Goal: Transaction & Acquisition: Subscribe to service/newsletter

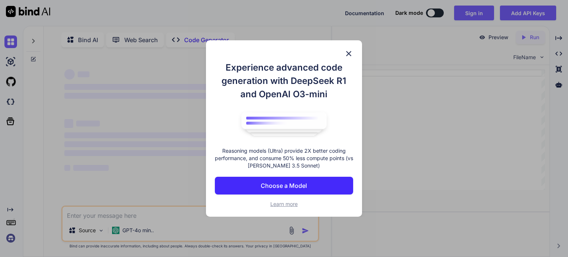
click at [286, 185] on p "Choose a Model" at bounding box center [284, 185] width 46 height 9
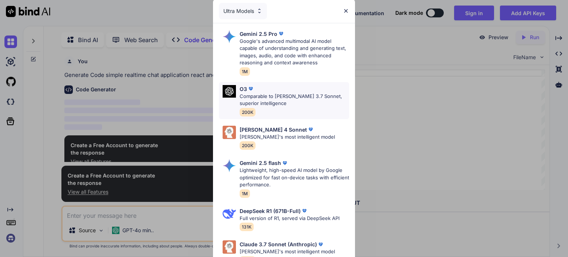
scroll to position [3, 0]
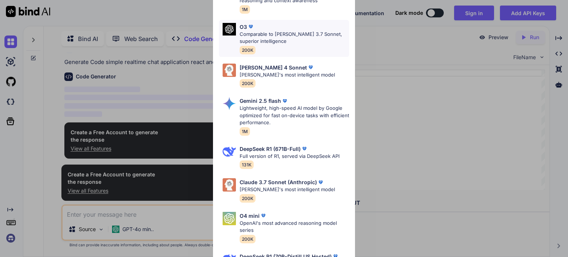
scroll to position [31, 0]
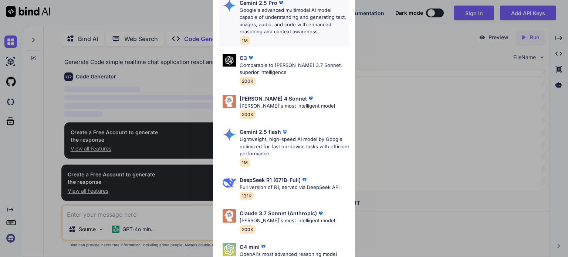
type textarea "x"
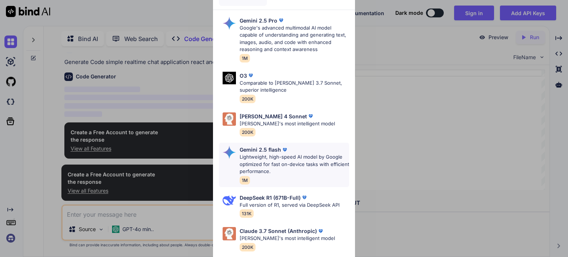
scroll to position [13, 0]
click at [282, 46] on p "Google's advanced multimodal AI model capable of understanding and generating t…" at bounding box center [295, 39] width 110 height 29
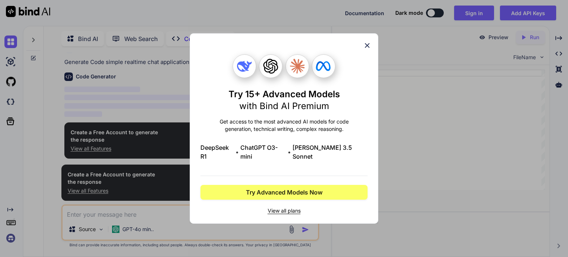
scroll to position [0, 0]
click at [370, 50] on icon at bounding box center [367, 45] width 8 height 8
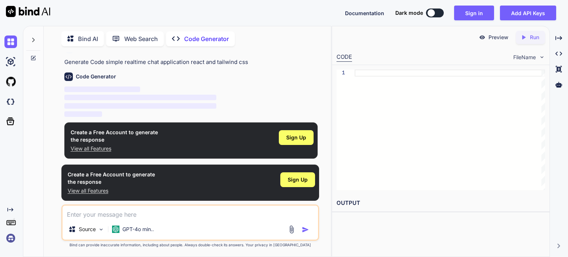
click at [105, 95] on span "‌" at bounding box center [140, 98] width 152 height 6
click at [303, 136] on span "Sign Up" at bounding box center [296, 137] width 20 height 7
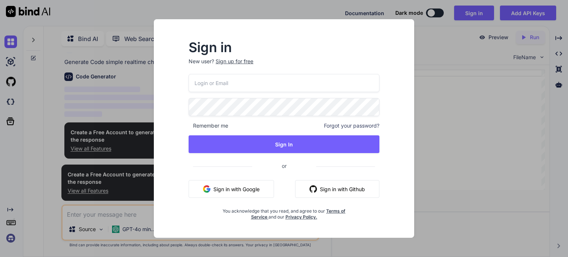
click at [242, 86] on input "email" at bounding box center [284, 83] width 191 height 18
type input "[EMAIL_ADDRESS][DOMAIN_NAME]"
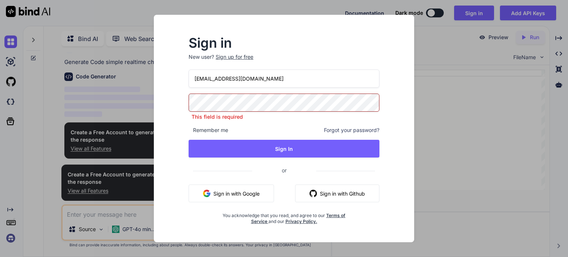
click at [227, 187] on button "Sign in with Google" at bounding box center [231, 194] width 85 height 18
drag, startPoint x: 242, startPoint y: 183, endPoint x: 235, endPoint y: 192, distance: 11.3
click at [235, 192] on div "[EMAIL_ADDRESS][DOMAIN_NAME] This field is required Remember me Forgot your pas…" at bounding box center [284, 147] width 191 height 155
click at [235, 192] on button "Sign in with Google" at bounding box center [231, 194] width 85 height 18
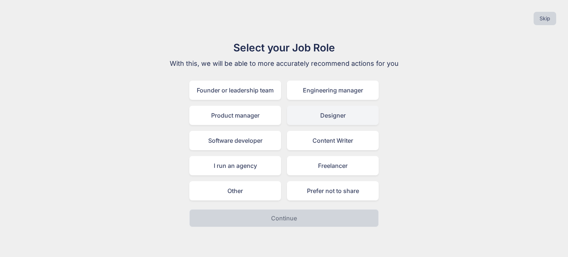
click at [328, 118] on div "Designer" at bounding box center [333, 115] width 92 height 19
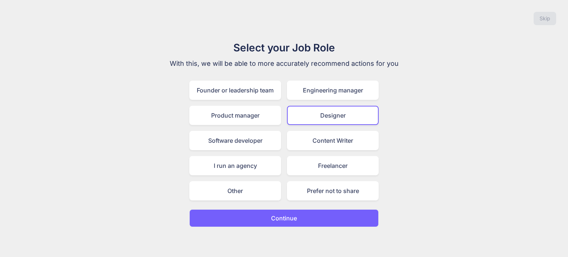
click at [277, 218] on p "Continue" at bounding box center [284, 218] width 26 height 9
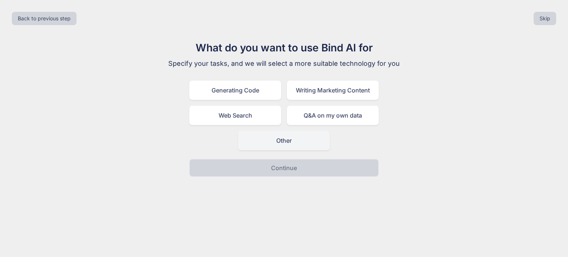
click at [281, 135] on div "Other" at bounding box center [284, 140] width 92 height 19
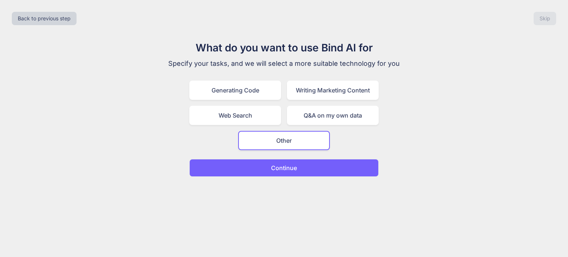
click at [270, 170] on button "Continue" at bounding box center [283, 168] width 189 height 18
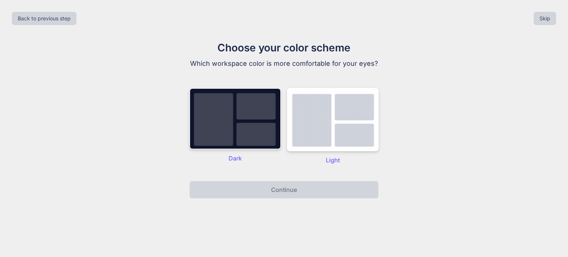
click at [250, 131] on img at bounding box center [235, 118] width 92 height 61
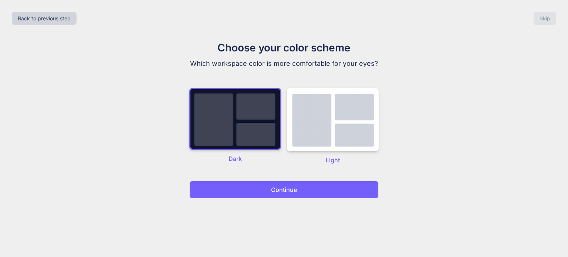
click at [281, 192] on p "Continue" at bounding box center [284, 189] width 26 height 9
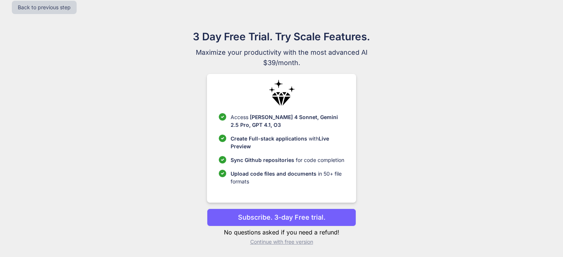
scroll to position [11, 0]
click at [267, 244] on p "Continue with free version" at bounding box center [281, 242] width 149 height 7
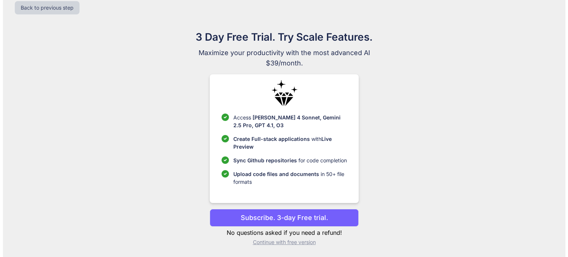
scroll to position [0, 0]
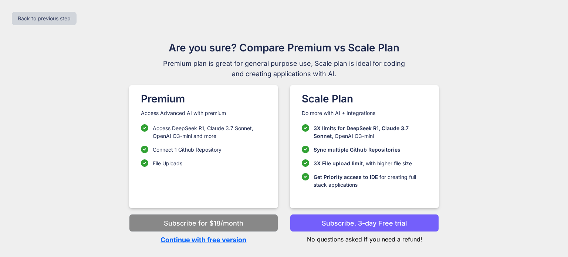
click at [347, 222] on p "Subscribe. 3-day Free trial" at bounding box center [364, 223] width 85 height 10
